Goal: Task Accomplishment & Management: Use online tool/utility

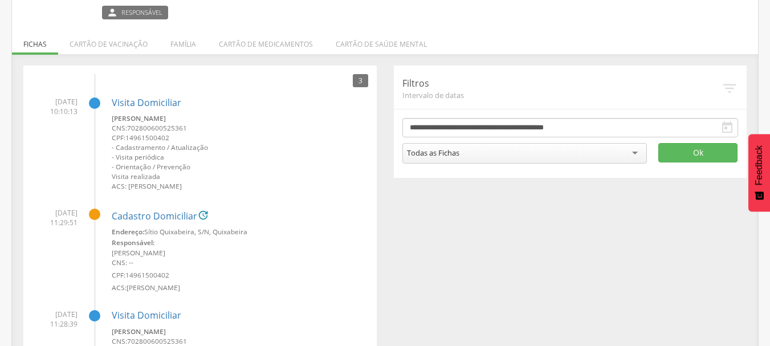
scroll to position [161, 0]
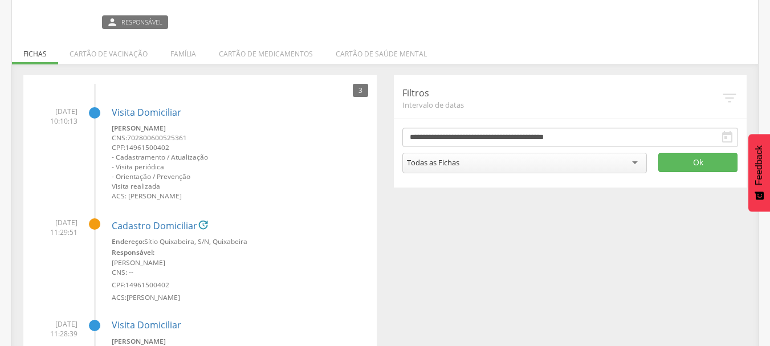
click at [729, 134] on icon "" at bounding box center [727, 137] width 14 height 14
click at [725, 138] on icon "" at bounding box center [727, 137] width 14 height 14
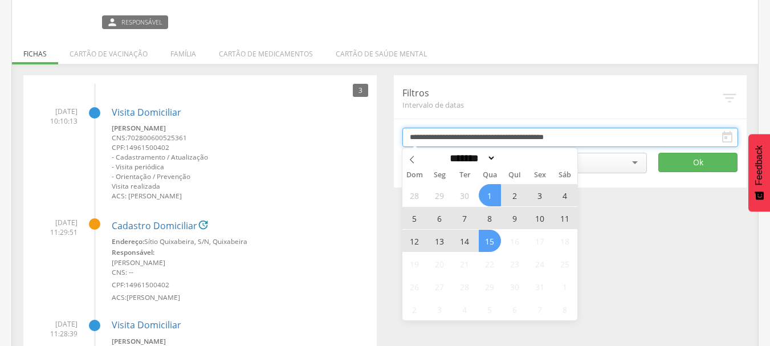
click at [565, 135] on input "**********" at bounding box center [570, 137] width 336 height 19
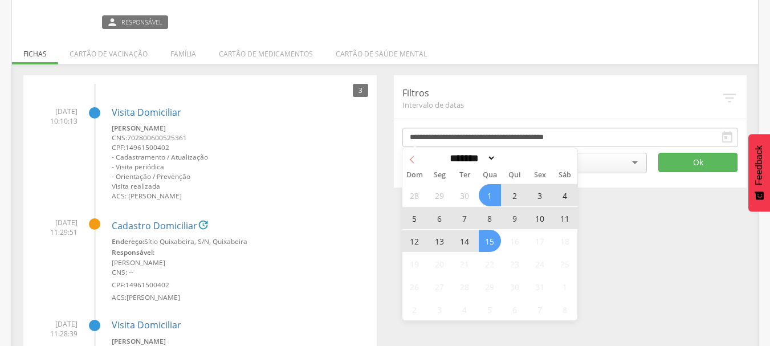
click at [412, 156] on icon at bounding box center [412, 160] width 8 height 8
select select "*"
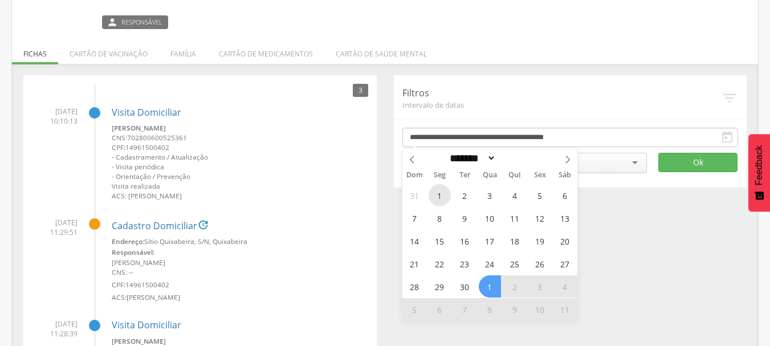
click at [436, 193] on span "1" at bounding box center [439, 195] width 22 height 22
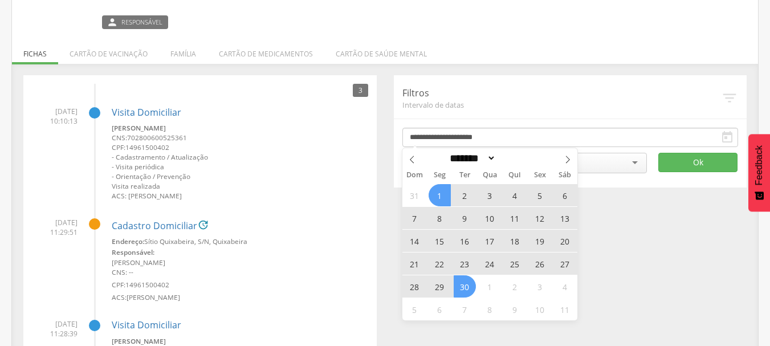
click at [467, 282] on span "30" at bounding box center [465, 286] width 22 height 22
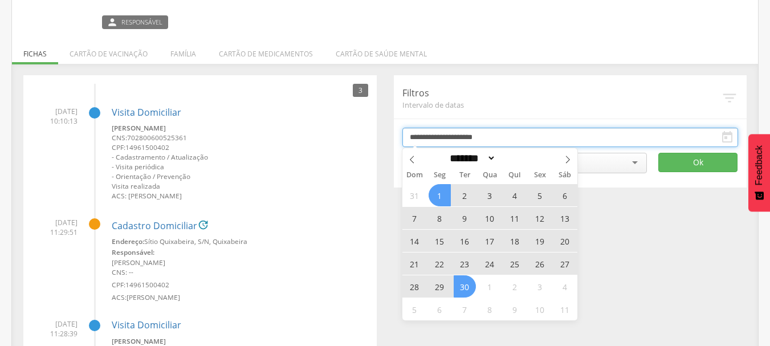
type input "**********"
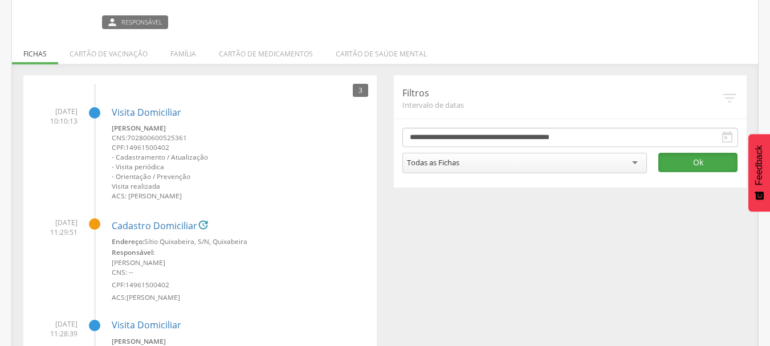
click at [720, 160] on button "Ok" at bounding box center [698, 162] width 80 height 19
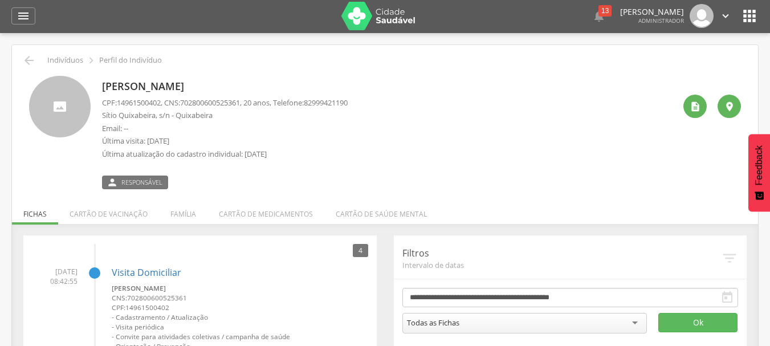
scroll to position [0, 0]
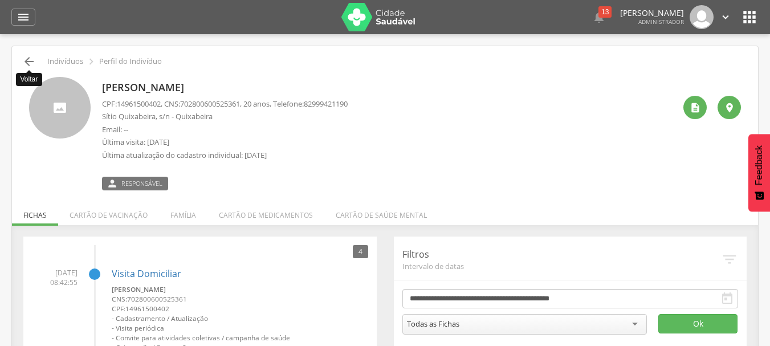
click at [24, 61] on icon "" at bounding box center [29, 62] width 14 height 14
click at [755, 19] on icon "" at bounding box center [749, 17] width 18 height 18
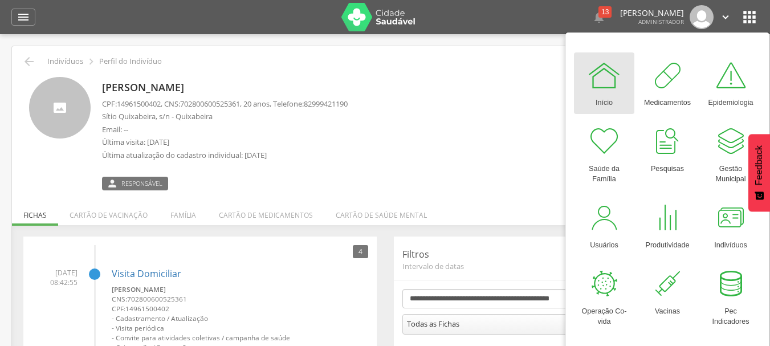
click at [601, 97] on div "Início" at bounding box center [603, 100] width 17 height 16
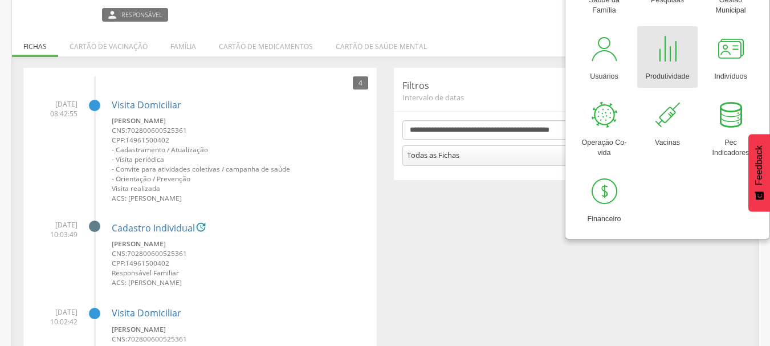
scroll to position [114, 0]
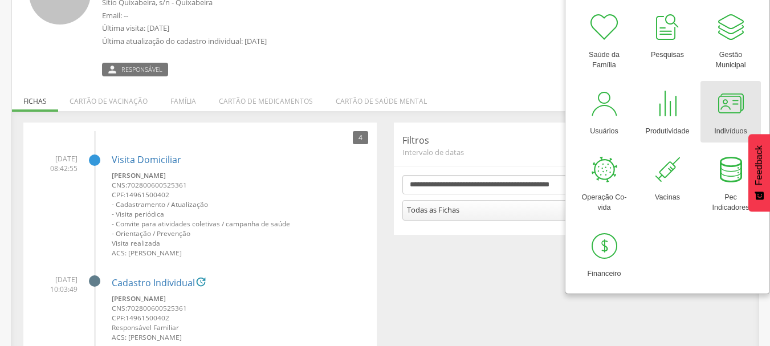
click at [740, 109] on div at bounding box center [730, 104] width 34 height 34
